Goal: Find specific page/section: Find specific page/section

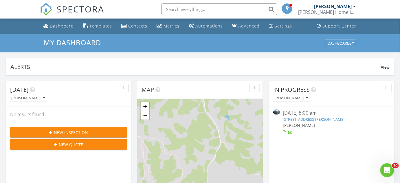
click at [306, 119] on link "106 Prairie Meadow Rd, Saint George, KS 66535" at bounding box center [314, 119] width 62 height 5
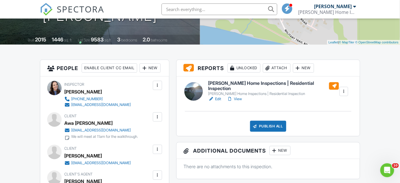
scroll to position [110, 0]
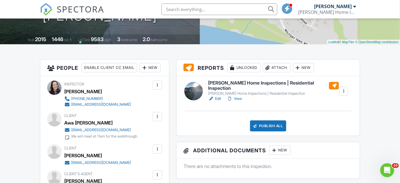
click at [234, 96] on link "View" at bounding box center [234, 99] width 15 height 6
